Goal: Task Accomplishment & Management: Manage account settings

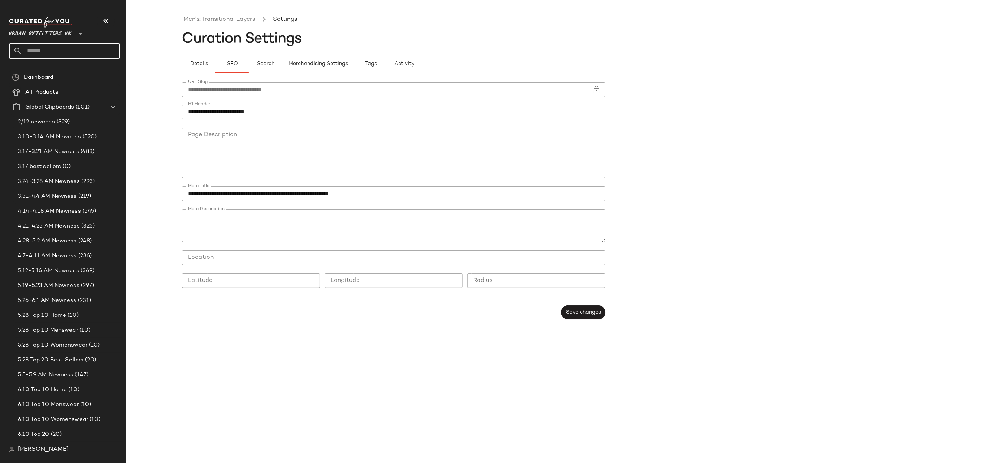
click at [54, 37] on span "Urban Outfitters UK" at bounding box center [40, 31] width 63 height 13
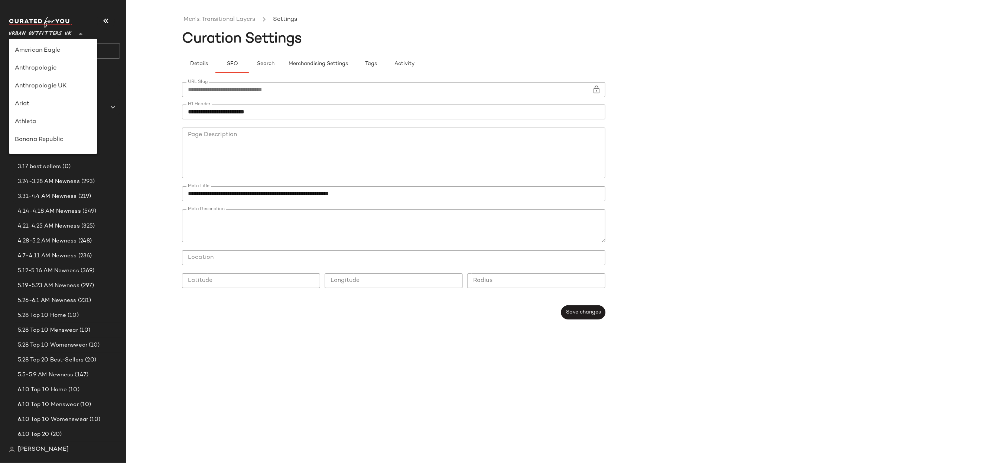
scroll to position [408, 0]
click at [48, 73] on div "Urban Outfitters" at bounding box center [53, 71] width 77 height 9
type input "**"
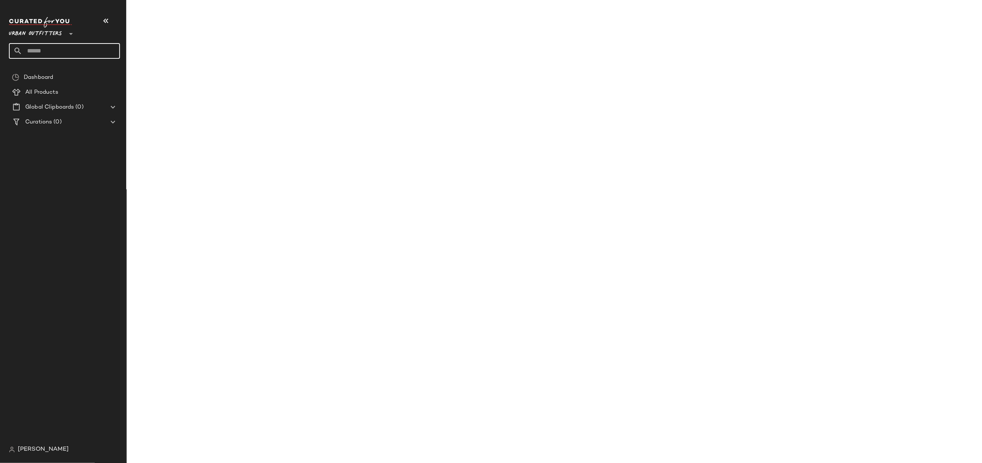
click at [40, 47] on input "text" at bounding box center [71, 51] width 98 height 16
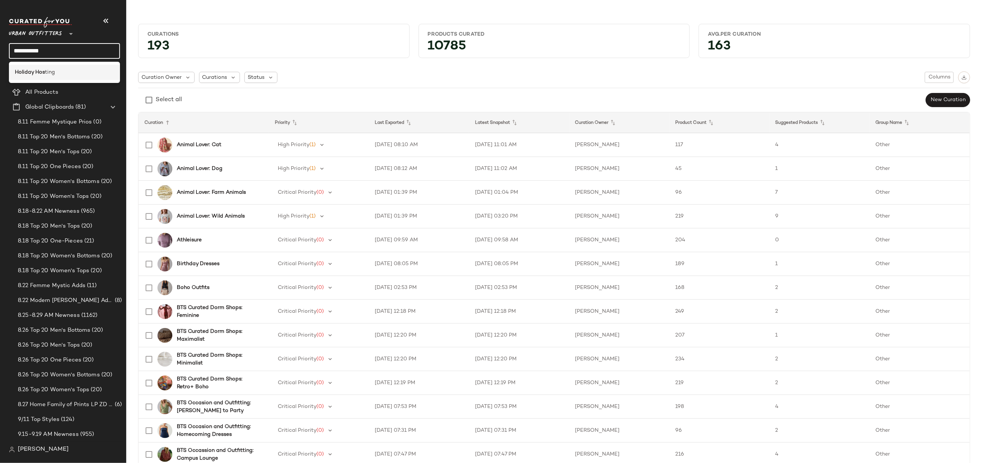
type input "**********"
click at [38, 69] on b "Holiday Hos" at bounding box center [30, 72] width 30 height 8
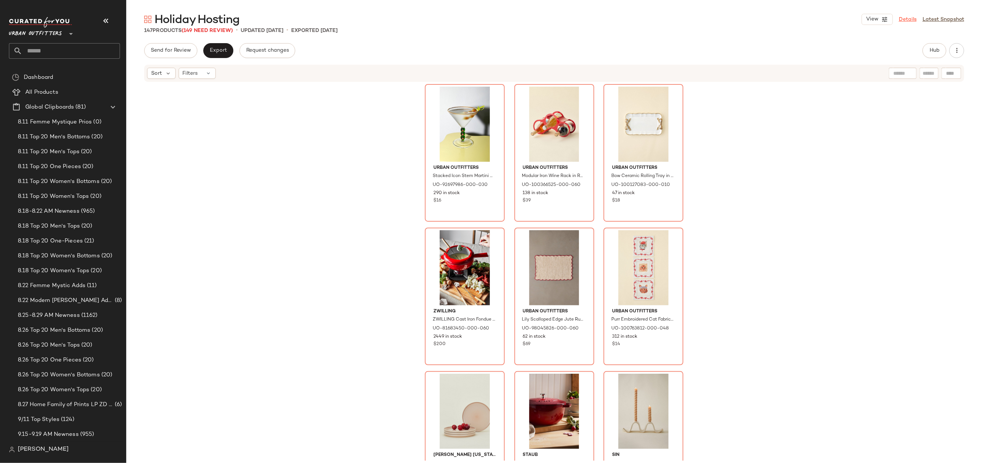
click at [911, 20] on link "Details" at bounding box center [908, 20] width 18 height 8
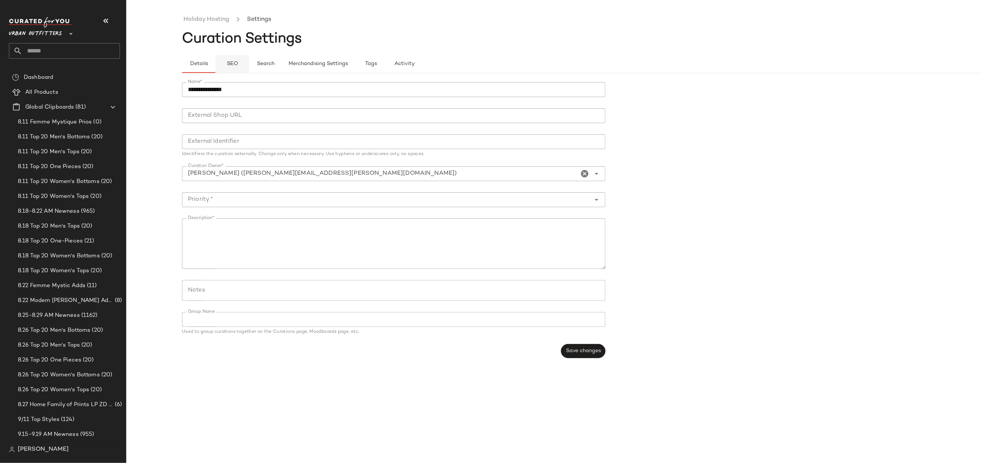
click at [234, 57] on button "SEO" at bounding box center [232, 64] width 33 height 18
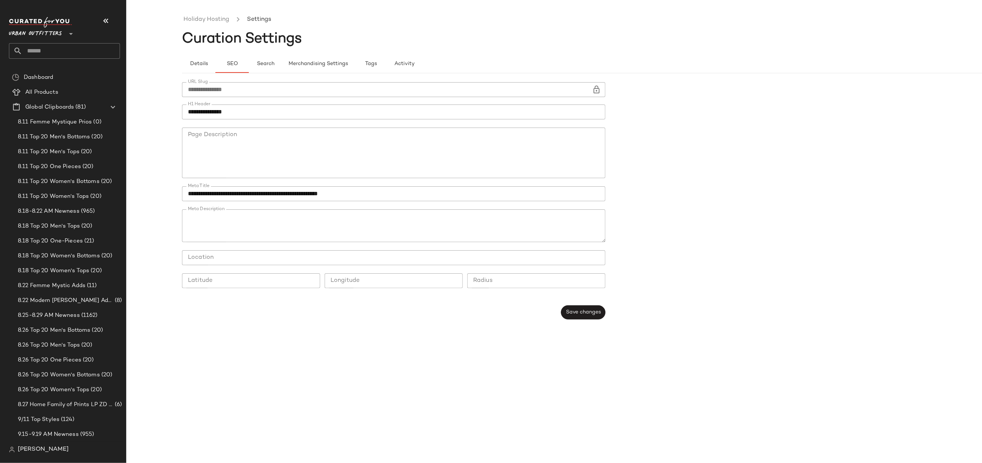
click at [273, 93] on input "**********" at bounding box center [387, 89] width 410 height 15
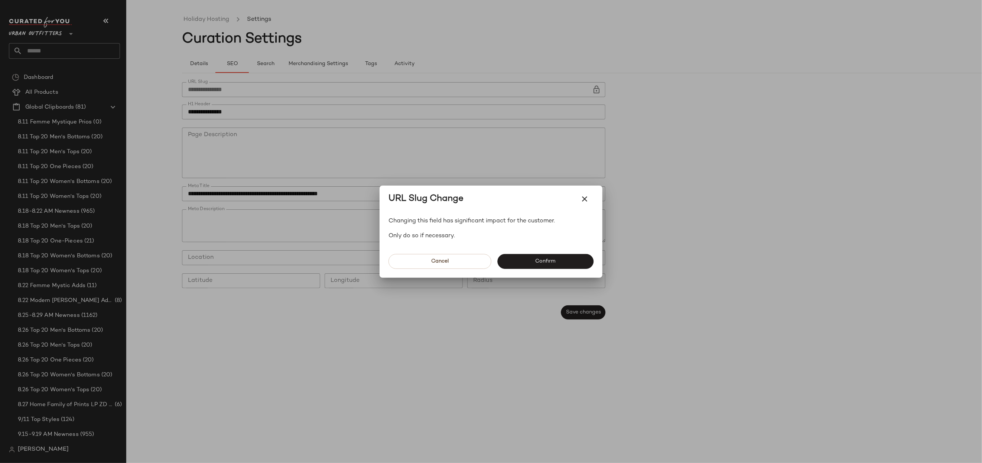
drag, startPoint x: 569, startPoint y: 265, endPoint x: 555, endPoint y: 258, distance: 15.6
click at [569, 265] on button "Confirm" at bounding box center [546, 261] width 96 height 15
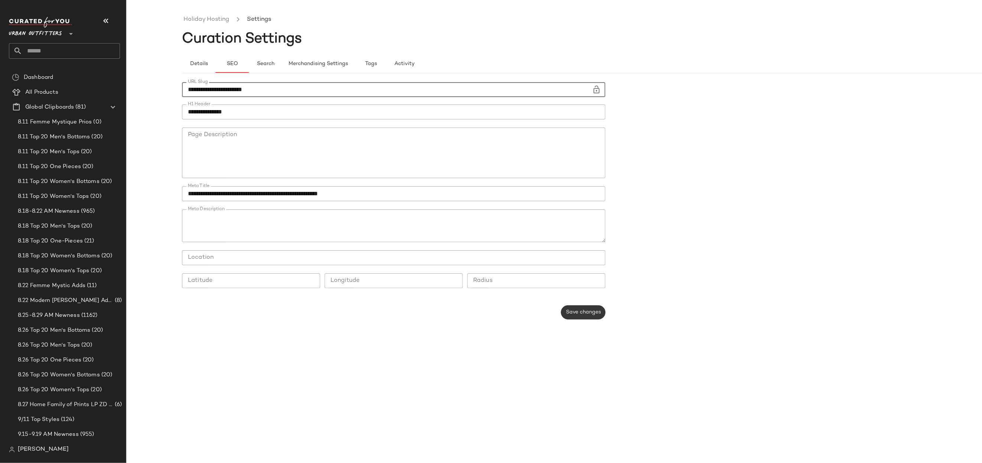
type input "**********"
click at [583, 316] on button "Save changes" at bounding box center [583, 312] width 44 height 14
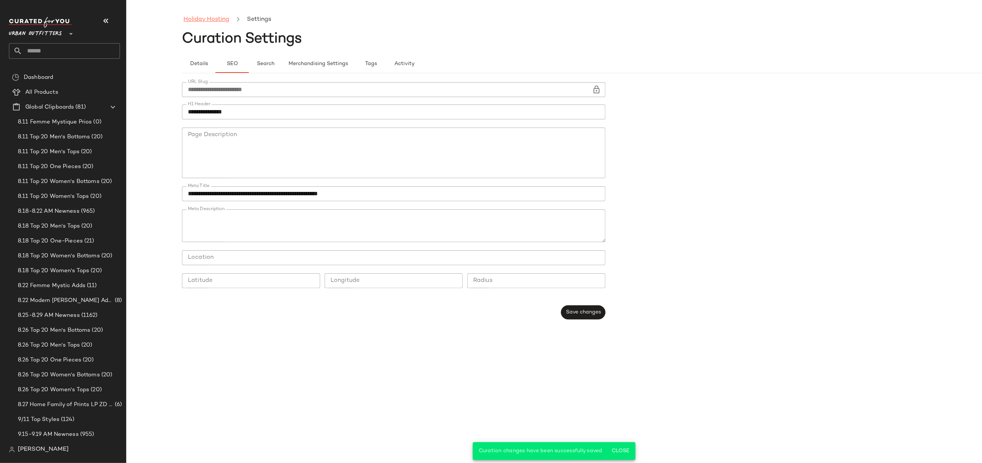
click at [224, 22] on link "Holiday Hosting" at bounding box center [207, 20] width 46 height 10
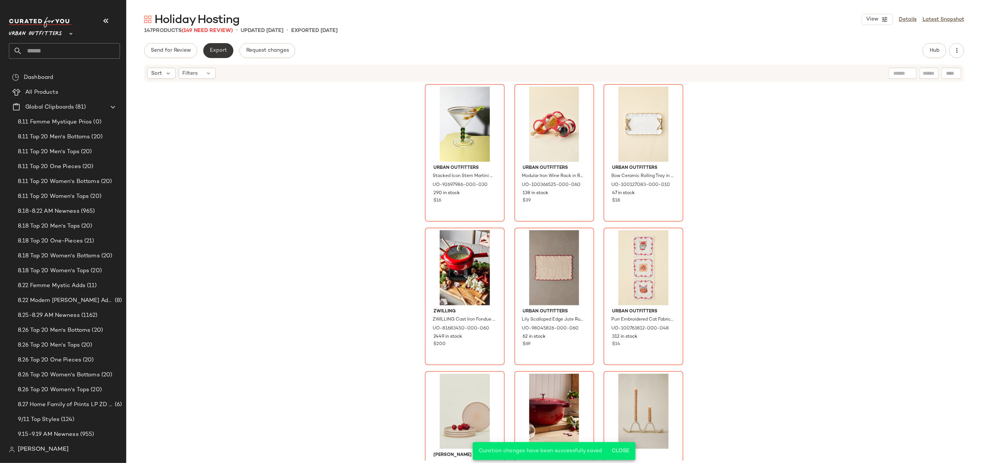
click at [216, 52] on span "Export" at bounding box center [218, 51] width 17 height 6
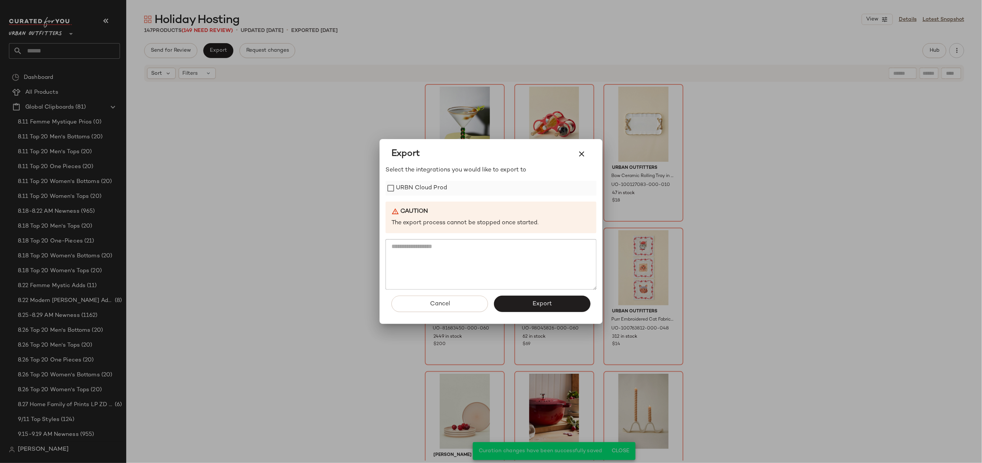
click at [433, 194] on label "URBN Cloud Prod" at bounding box center [421, 188] width 51 height 15
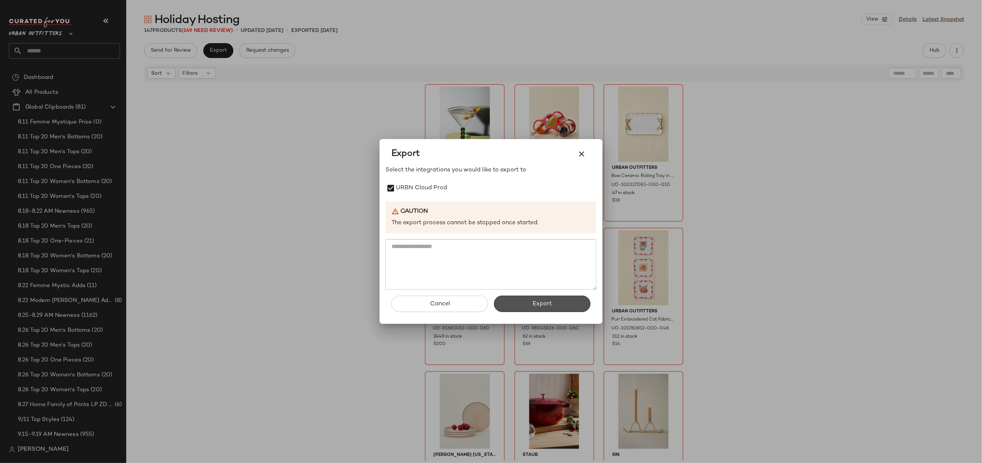
click at [528, 305] on button "Export" at bounding box center [542, 303] width 97 height 16
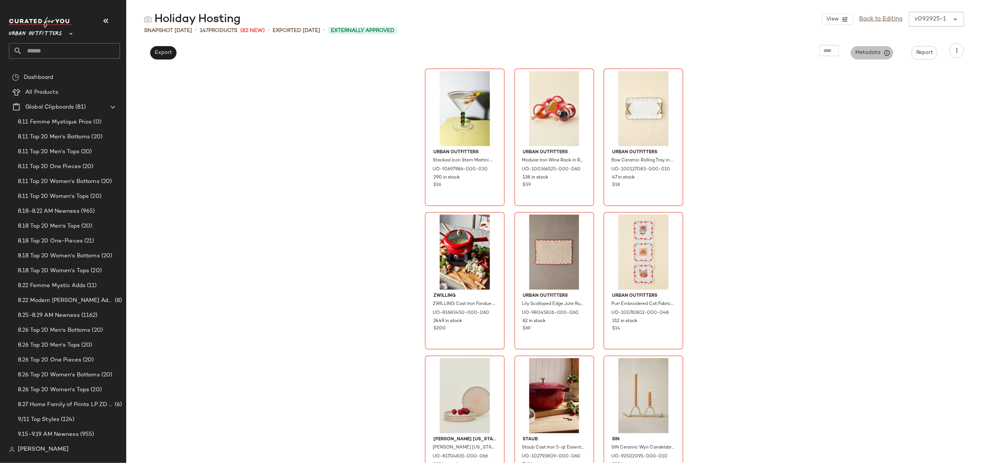
click at [857, 50] on span "Metadata" at bounding box center [873, 52] width 34 height 7
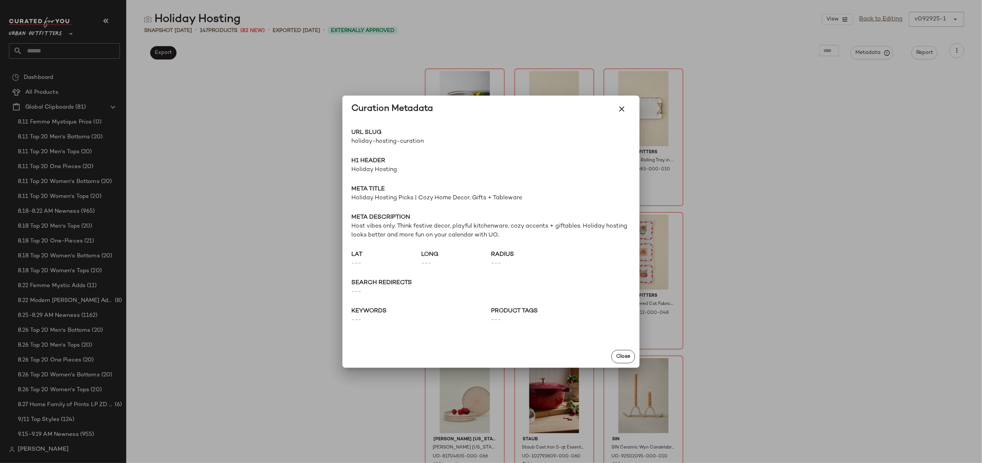
click at [762, 184] on div at bounding box center [491, 231] width 982 height 463
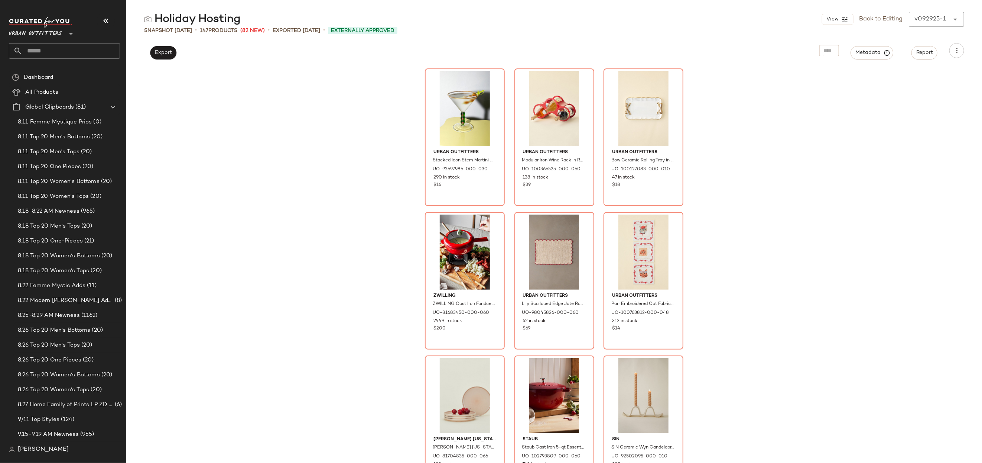
click at [229, 300] on div "Urban Outfitters Stacked Icon Stem Martini Glass in Green at Urban Outfitters U…" at bounding box center [554, 265] width 856 height 396
